Goal: Check status: Check status

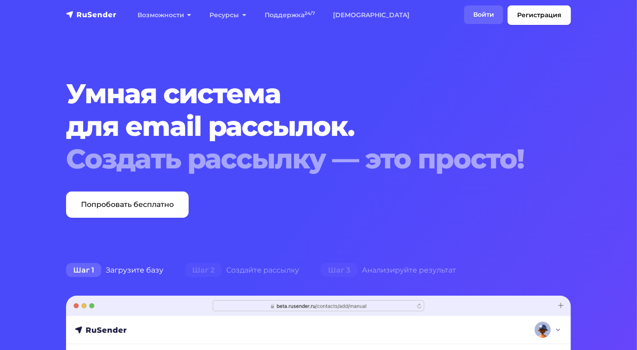
click at [477, 13] on link "Войти" at bounding box center [483, 14] width 39 height 19
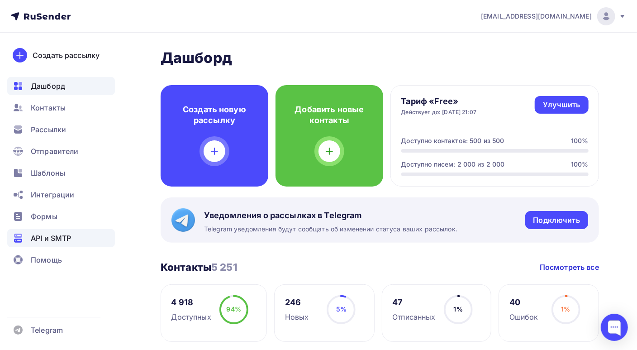
click at [35, 242] on span "API и SMTP" at bounding box center [51, 238] width 40 height 11
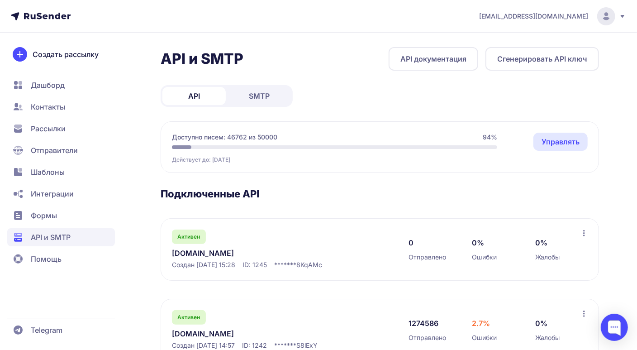
click at [200, 328] on link "neurosnab.ru" at bounding box center [264, 333] width 185 height 11
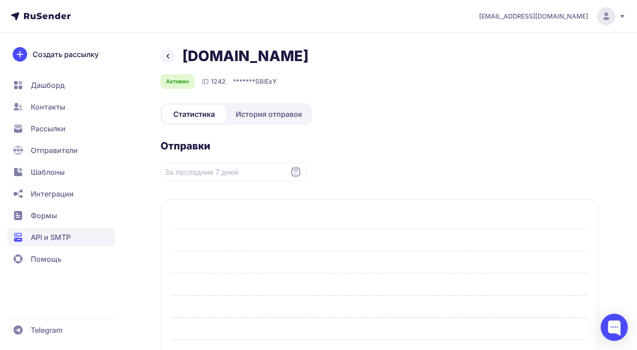
click at [200, 328] on div at bounding box center [380, 294] width 416 height 133
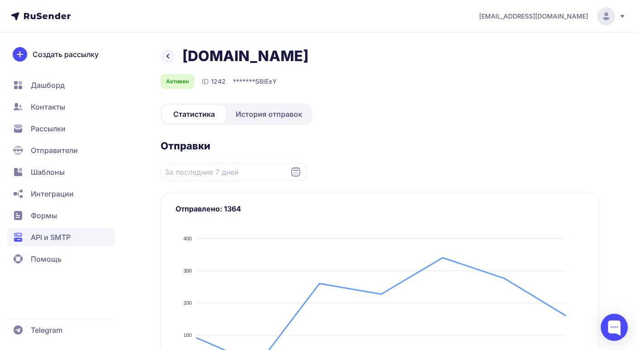
click at [252, 111] on span "История отправок" at bounding box center [269, 114] width 67 height 11
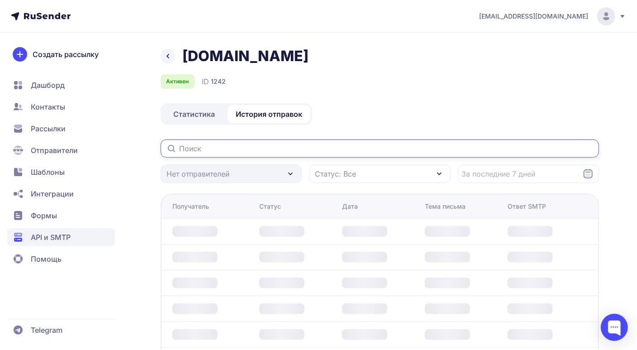
click at [214, 147] on input "text" at bounding box center [380, 148] width 438 height 18
paste input "y.chuvashev@allians-group.ru"
click at [393, 152] on input "y.chuvashev@allians-group.ru" at bounding box center [380, 148] width 438 height 18
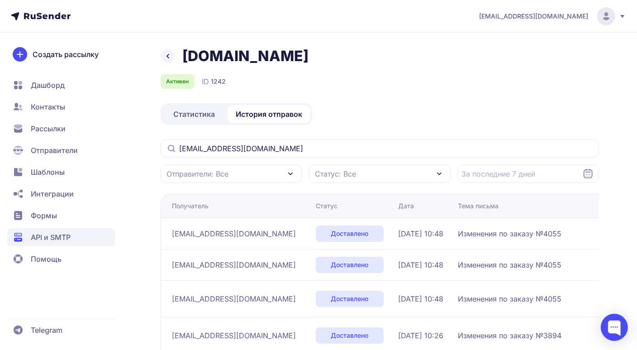
click at [316, 159] on div "y.chuvashev@allians-group.ru Отправители: Все Статус: Все" at bounding box center [380, 160] width 438 height 43
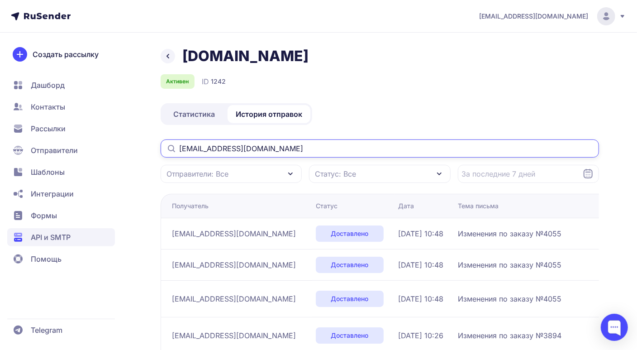
click at [307, 148] on input "y.chuvashev@allians-group.ru" at bounding box center [380, 148] width 438 height 18
type input "y.chuvashev@allians-group.ru"
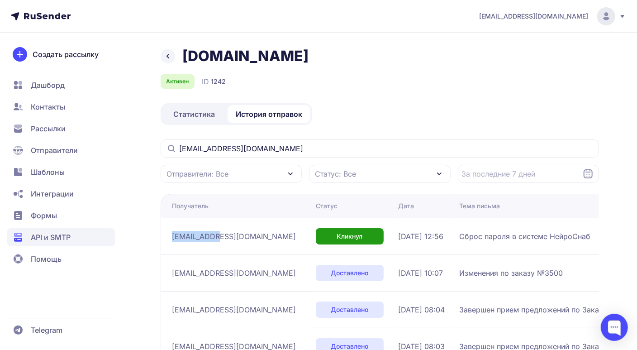
drag, startPoint x: 168, startPoint y: 238, endPoint x: 215, endPoint y: 238, distance: 47.5
click at [215, 238] on td "y.chuvashev@allians-group.ru" at bounding box center [237, 236] width 152 height 37
click at [279, 248] on td "y.chuvashev@allians-group.ru" at bounding box center [237, 236] width 152 height 37
drag, startPoint x: 279, startPoint y: 235, endPoint x: 167, endPoint y: 237, distance: 111.8
click at [167, 237] on td "y.chuvashev@allians-group.ru" at bounding box center [237, 236] width 152 height 37
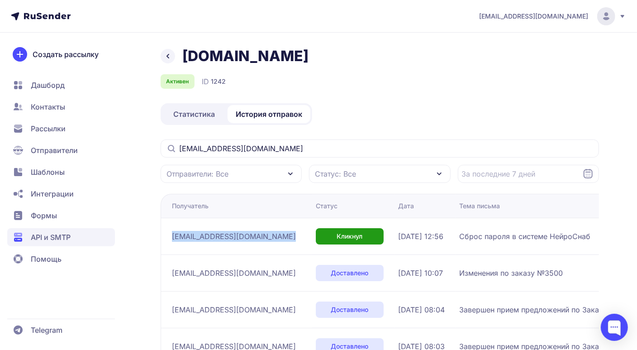
click at [194, 239] on span "y.chuvashev@allians-group.ru" at bounding box center [234, 236] width 124 height 11
drag, startPoint x: 167, startPoint y: 232, endPoint x: 276, endPoint y: 234, distance: 109.1
click at [276, 234] on td "y.chuvashev@allians-group.ru" at bounding box center [237, 236] width 152 height 37
click at [254, 251] on td "y.chuvashev@allians-group.ru" at bounding box center [237, 236] width 152 height 37
drag, startPoint x: 176, startPoint y: 237, endPoint x: 276, endPoint y: 236, distance: 99.1
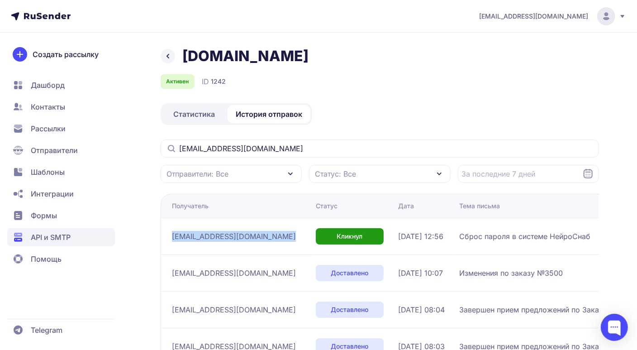
click at [276, 236] on div "y.chuvashev@allians-group.ru" at bounding box center [240, 236] width 137 height 14
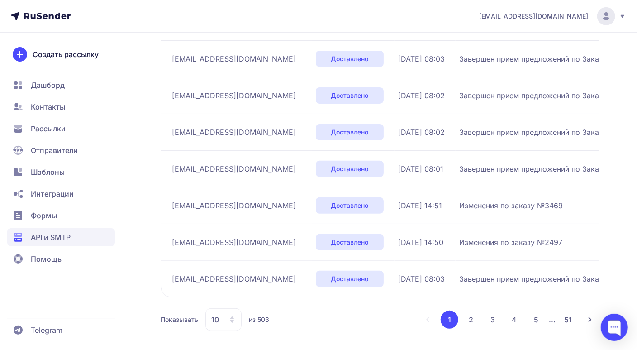
click at [469, 311] on button "2" at bounding box center [471, 319] width 18 height 18
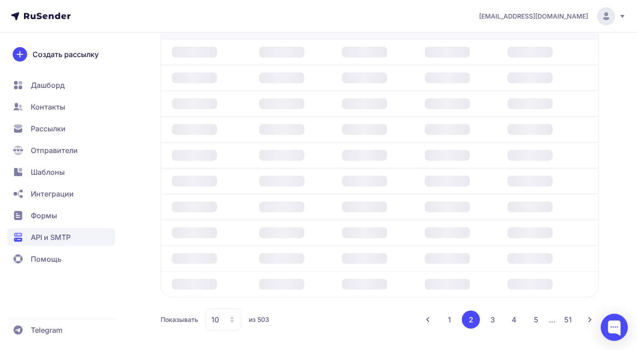
scroll to position [287, 0]
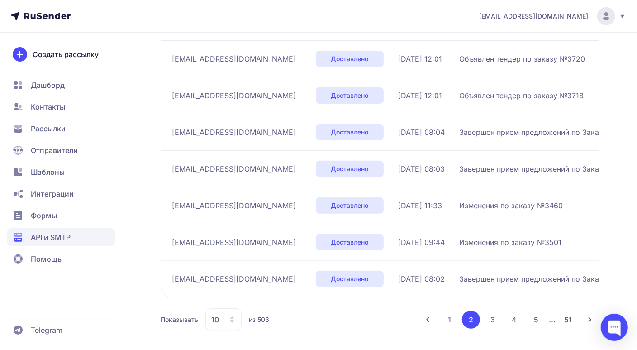
click at [491, 317] on button "3" at bounding box center [493, 319] width 18 height 18
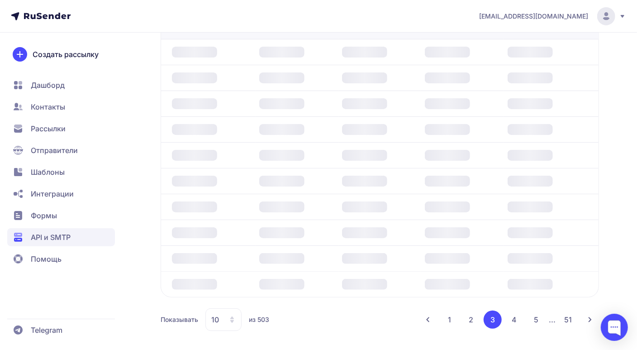
scroll to position [287, 0]
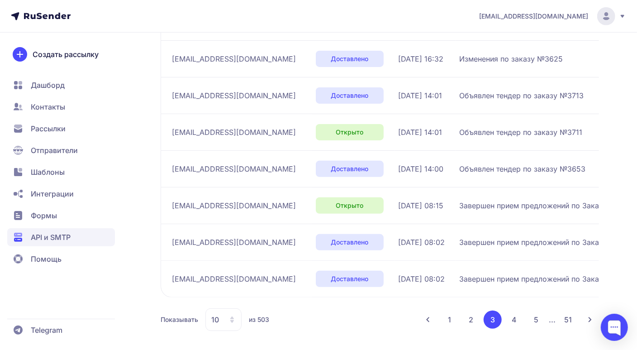
click at [508, 318] on button "4" at bounding box center [514, 319] width 18 height 18
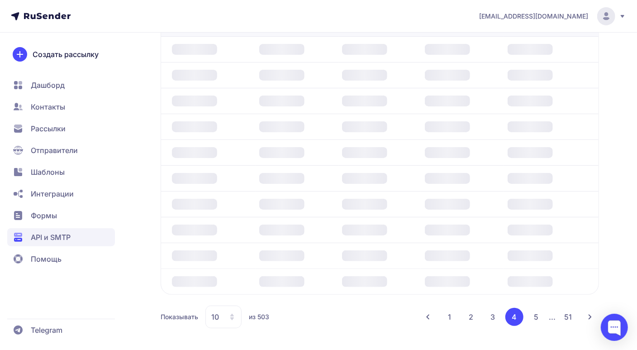
scroll to position [179, 0]
click at [447, 315] on button "1" at bounding box center [450, 319] width 18 height 18
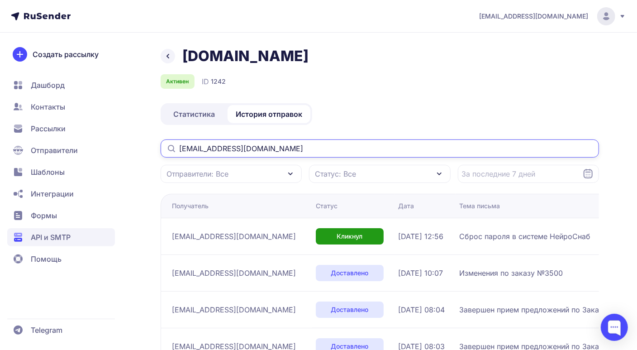
drag, startPoint x: 179, startPoint y: 148, endPoint x: 294, endPoint y: 144, distance: 115.0
click at [294, 144] on input "y.chuvashev@allians-group.ru" at bounding box center [380, 148] width 438 height 18
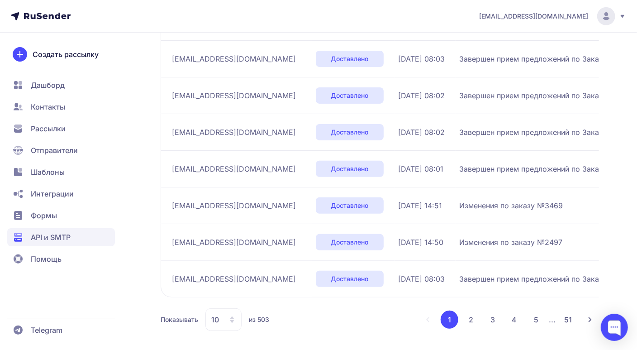
scroll to position [287, 0]
click at [466, 319] on button "2" at bounding box center [471, 319] width 18 height 18
click at [489, 319] on button "3" at bounding box center [493, 319] width 18 height 18
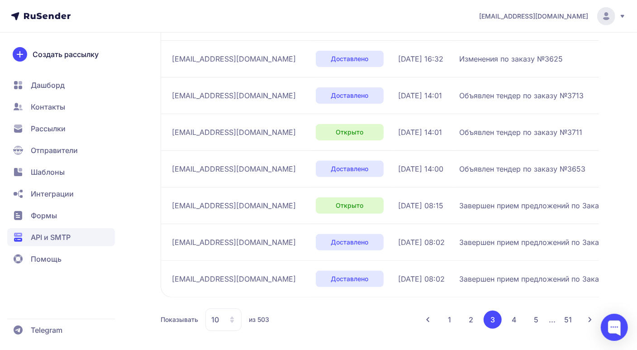
click at [512, 320] on button "4" at bounding box center [514, 319] width 18 height 18
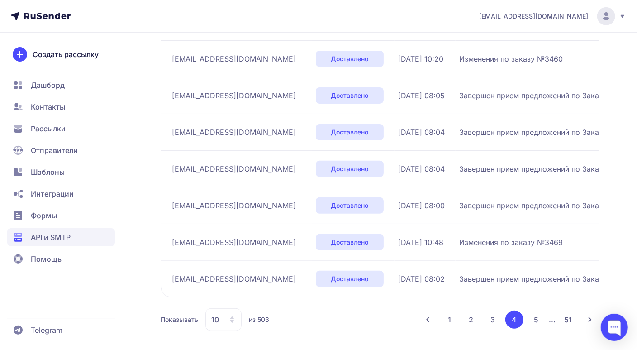
click at [495, 328] on button "3" at bounding box center [493, 319] width 18 height 18
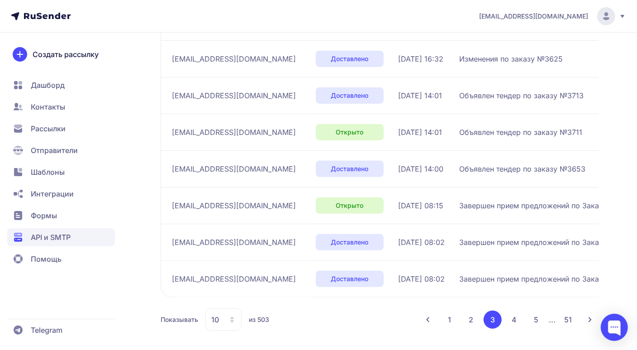
click at [507, 318] on button "4" at bounding box center [514, 319] width 18 height 18
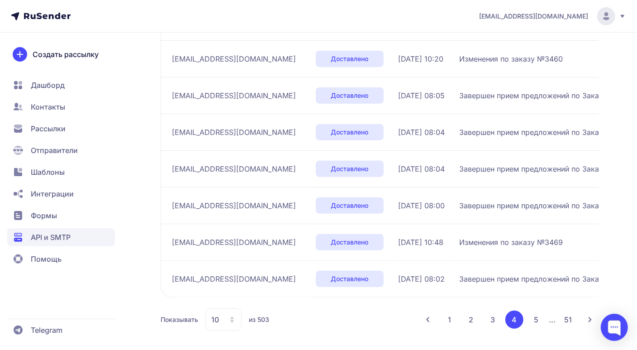
click at [540, 326] on button "5" at bounding box center [536, 319] width 18 height 18
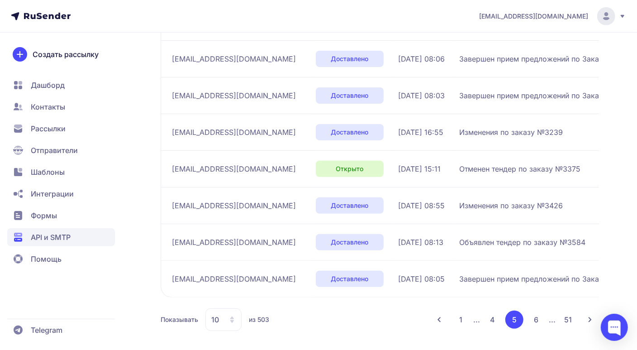
click at [535, 328] on button "6" at bounding box center [536, 319] width 18 height 18
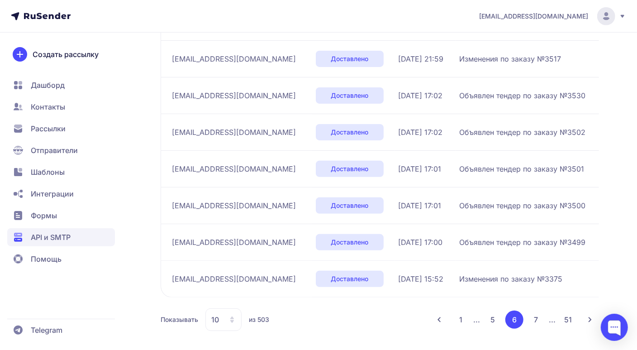
click at [535, 328] on button "7" at bounding box center [536, 319] width 18 height 18
click at [540, 321] on button "8" at bounding box center [536, 319] width 18 height 18
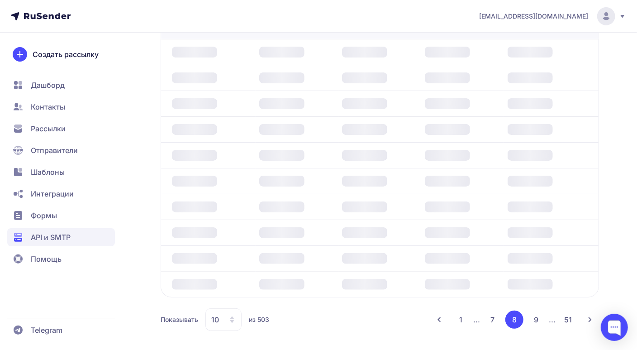
scroll to position [287, 0]
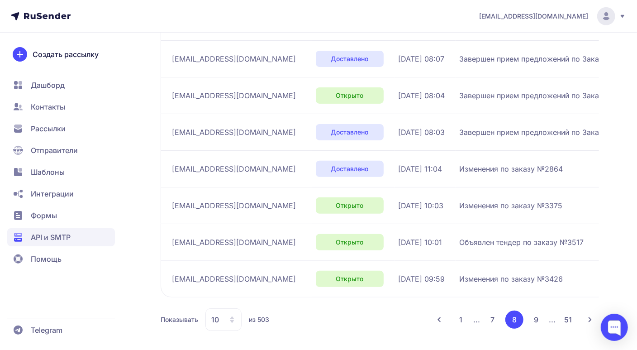
click at [540, 321] on button "9" at bounding box center [536, 319] width 18 height 18
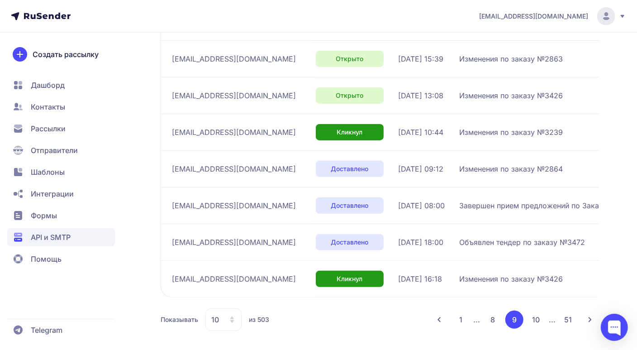
click at [540, 318] on button "10" at bounding box center [536, 319] width 18 height 18
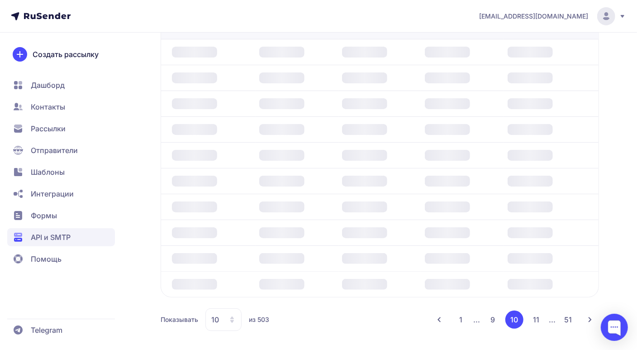
scroll to position [287, 0]
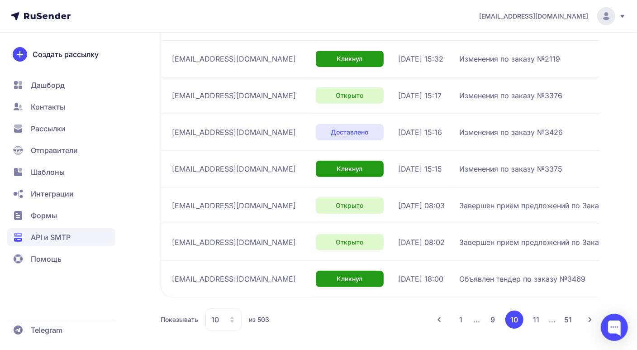
click at [540, 318] on button "11" at bounding box center [536, 319] width 18 height 18
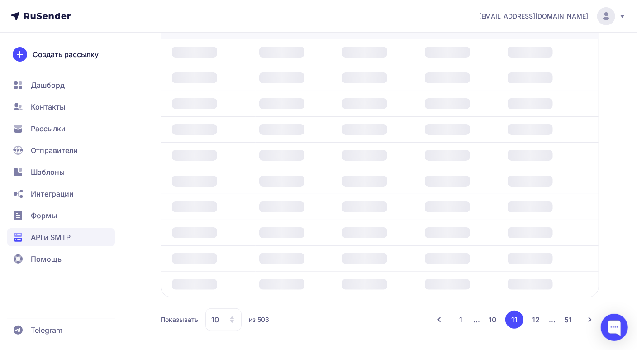
scroll to position [287, 0]
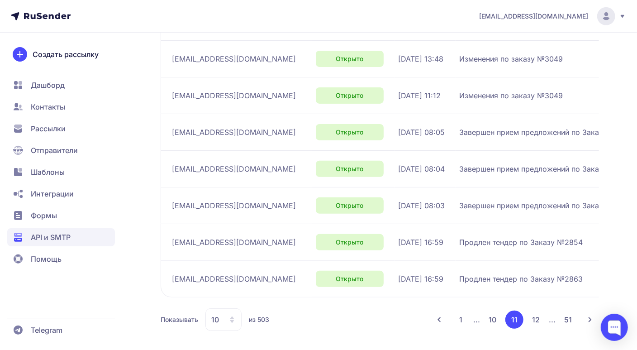
click at [540, 318] on button "12" at bounding box center [536, 319] width 18 height 18
click at [537, 327] on button "13" at bounding box center [536, 319] width 18 height 18
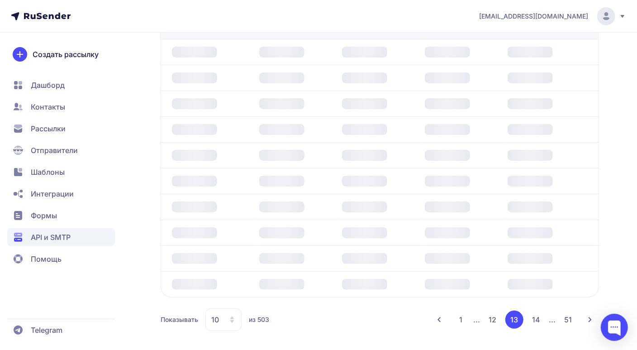
scroll to position [282, 0]
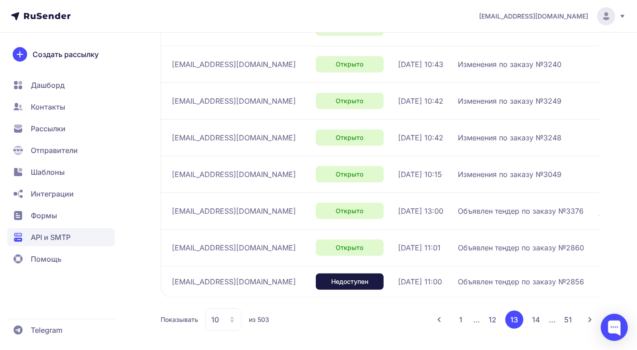
click at [461, 317] on button "1" at bounding box center [461, 319] width 18 height 18
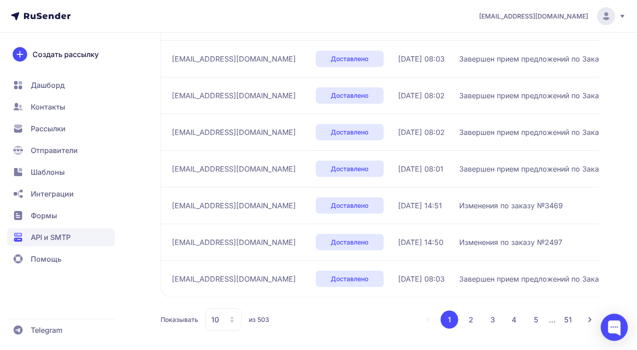
scroll to position [287, 0]
